Goal: Transaction & Acquisition: Purchase product/service

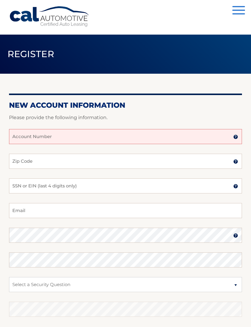
click at [238, 8] on button "Menu" at bounding box center [238, 11] width 13 height 10
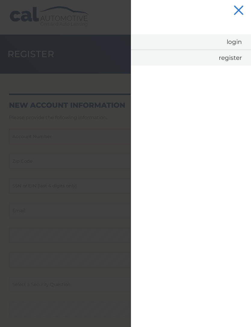
click at [234, 41] on link "Login" at bounding box center [191, 41] width 120 height 15
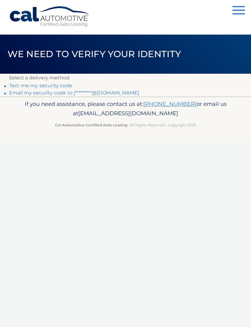
click at [125, 95] on link "Email my security code to j*********@hotmail.com" at bounding box center [74, 93] width 130 height 6
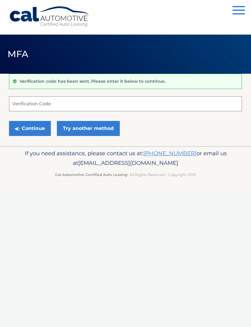
click at [32, 105] on input "Verification Code" at bounding box center [125, 103] width 233 height 15
type input "878789"
click at [28, 126] on button "Continue" at bounding box center [30, 128] width 42 height 15
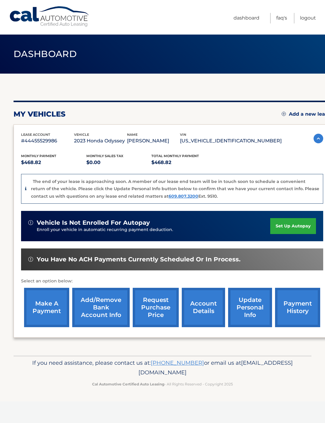
click at [51, 313] on link "make a payment" at bounding box center [46, 307] width 45 height 39
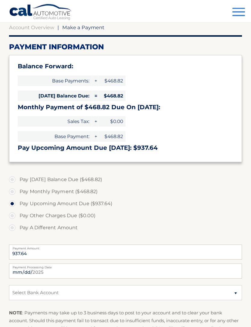
scroll to position [60, 0]
click at [16, 192] on label "Pay Monthly Payment ($468.82)" at bounding box center [125, 192] width 233 height 12
click at [16, 192] on input "Pay Monthly Payment ($468.82)" at bounding box center [14, 191] width 6 height 10
radio input "true"
type input "468.82"
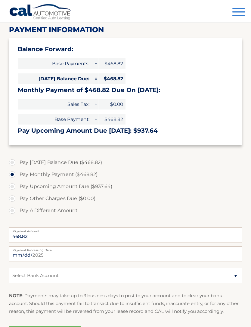
scroll to position [78, 0]
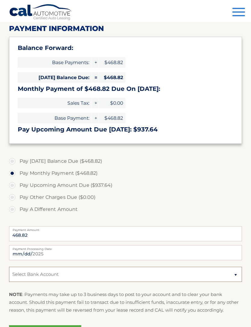
click at [232, 274] on select "Select Bank Account Checking BANK OF AMERICA N.A. *****3293 Checking CITIZENS B…" at bounding box center [125, 274] width 233 height 15
select select "ZjlmMzhjY2YtODZiYS00M2Y5LTkyYjAtY2I0ZDVkN2I2Nzlh"
click at [238, 203] on label "Pay A Different Amount" at bounding box center [125, 209] width 233 height 12
click at [17, 203] on input "Pay A Different Amount" at bounding box center [14, 208] width 6 height 10
radio input "true"
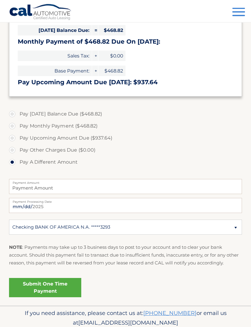
scroll to position [129, 0]
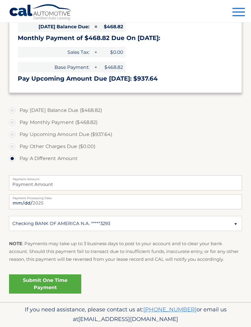
click at [18, 124] on label "Pay Monthly Payment ($468.82)" at bounding box center [125, 122] width 233 height 12
click at [17, 124] on input "Pay Monthly Payment ($468.82)" at bounding box center [14, 121] width 6 height 10
radio input "true"
type input "468.82"
click at [59, 279] on link "Submit One Time Payment" at bounding box center [45, 283] width 72 height 19
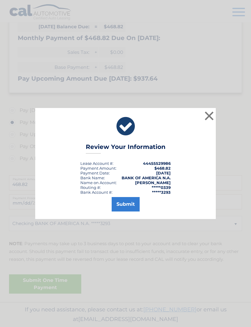
click at [128, 211] on button "Submit" at bounding box center [126, 204] width 28 height 14
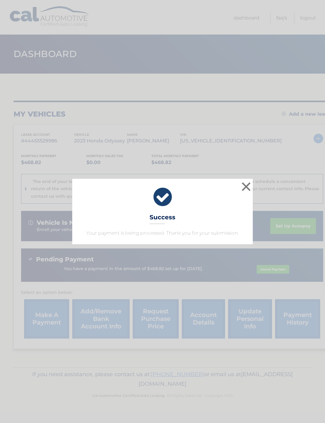
click at [250, 188] on button "×" at bounding box center [246, 187] width 12 height 12
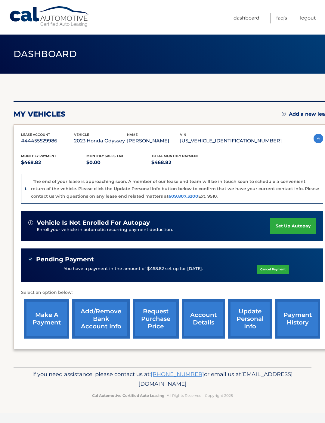
click at [312, 19] on link "Logout" at bounding box center [308, 18] width 16 height 11
